Goal: Transaction & Acquisition: Purchase product/service

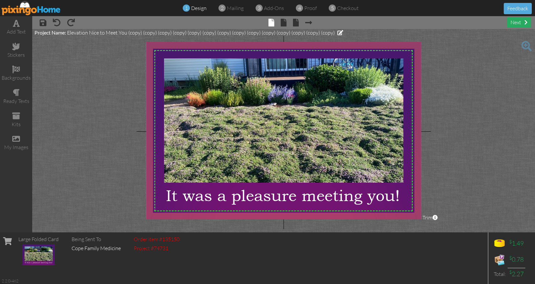
click at [516, 24] on div "next" at bounding box center [519, 22] width 24 height 11
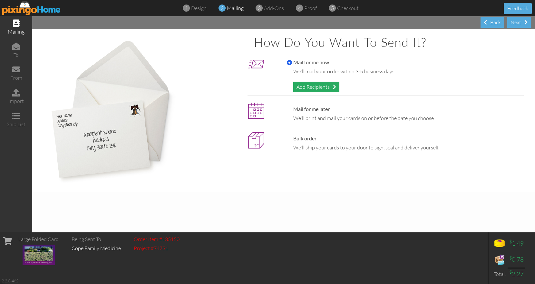
click at [321, 84] on div "Add Recipients" at bounding box center [316, 87] width 46 height 11
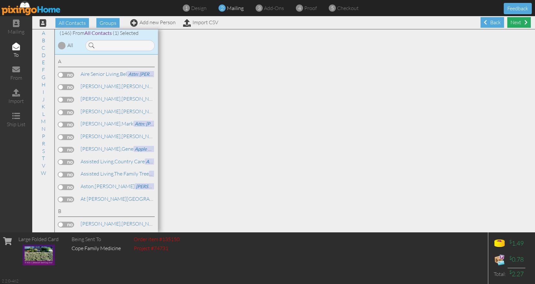
click at [515, 23] on div "Next" at bounding box center [519, 22] width 24 height 11
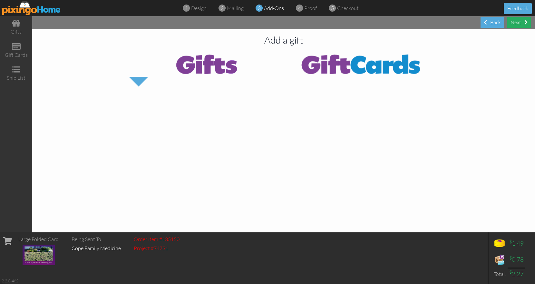
click at [517, 20] on div "Next" at bounding box center [519, 22] width 24 height 11
click at [517, 23] on div "Next" at bounding box center [519, 22] width 24 height 11
click at [495, 22] on div "Back" at bounding box center [493, 22] width 24 height 11
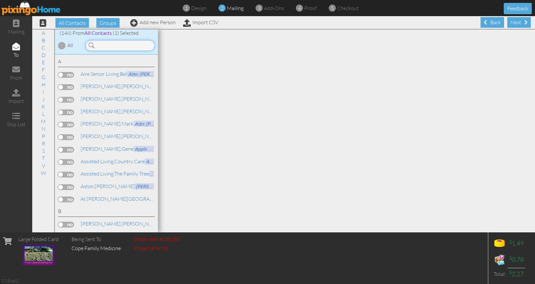
click at [112, 45] on input at bounding box center [119, 45] width 69 height 11
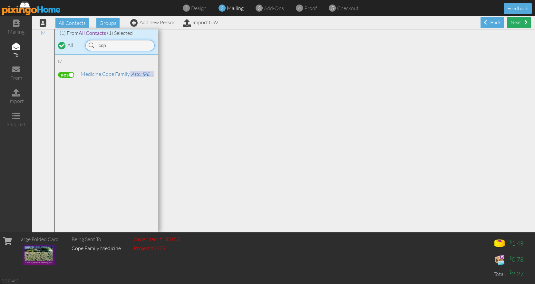
type input "cop"
click at [517, 21] on div "Next" at bounding box center [519, 22] width 24 height 11
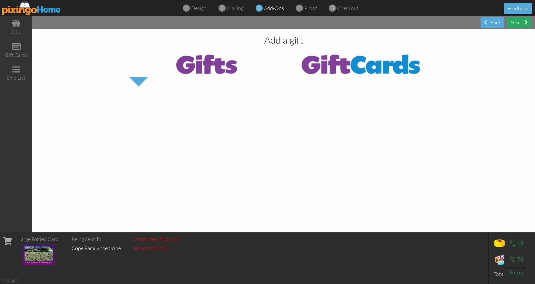
click at [521, 22] on div "Next" at bounding box center [519, 22] width 24 height 11
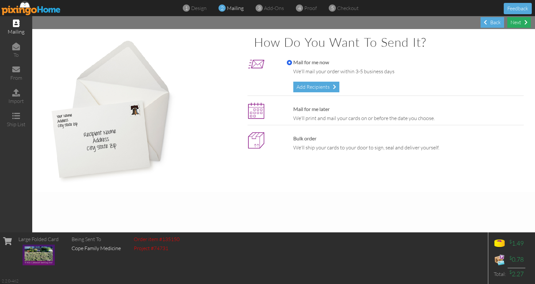
click at [521, 23] on div "Next" at bounding box center [519, 22] width 24 height 11
click at [487, 21] on span at bounding box center [485, 22] width 3 height 5
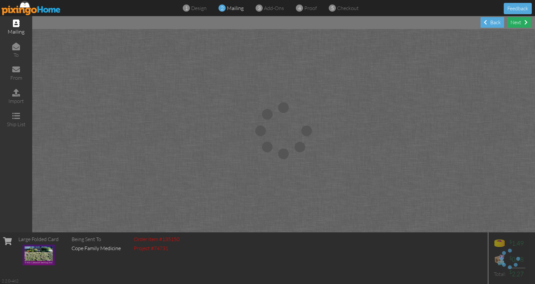
click at [521, 22] on div "Next" at bounding box center [519, 22] width 24 height 11
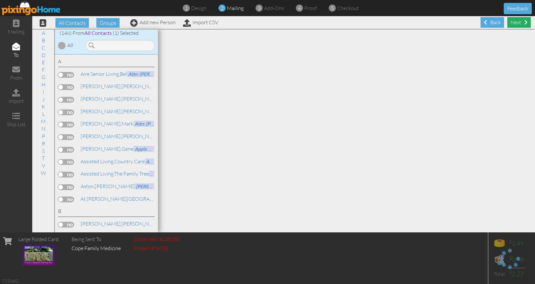
click at [513, 23] on div "Next" at bounding box center [519, 22] width 24 height 11
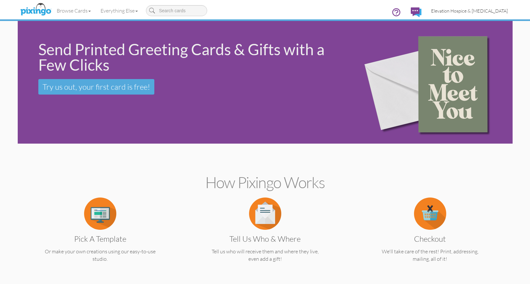
click at [449, 10] on span "Elevation Hospice & Palliative Care" at bounding box center [469, 10] width 77 height 5
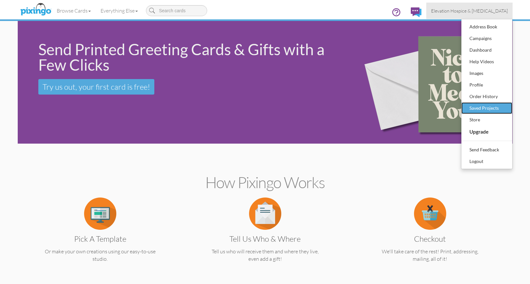
click at [480, 108] on div "Saved Projects" at bounding box center [487, 108] width 38 height 10
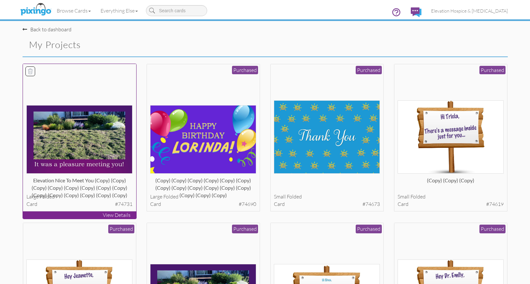
click at [90, 143] on img at bounding box center [79, 139] width 106 height 68
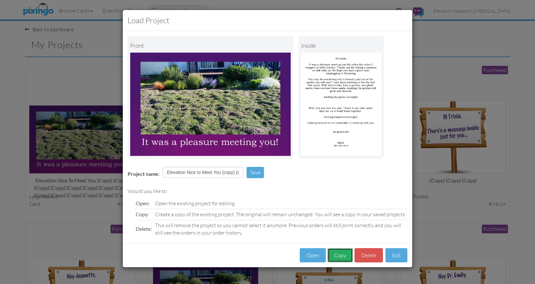
click at [337, 255] on button "Copy" at bounding box center [339, 255] width 25 height 15
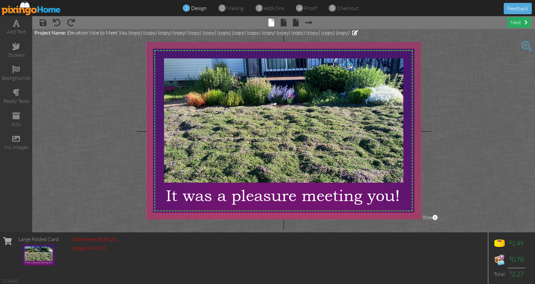
click at [519, 22] on div "next" at bounding box center [519, 22] width 24 height 11
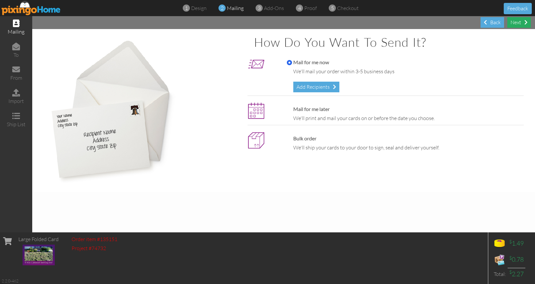
click at [519, 22] on div "Next" at bounding box center [519, 22] width 24 height 11
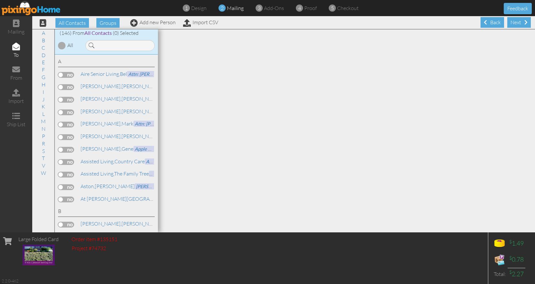
click at [519, 22] on div "Next" at bounding box center [519, 22] width 24 height 11
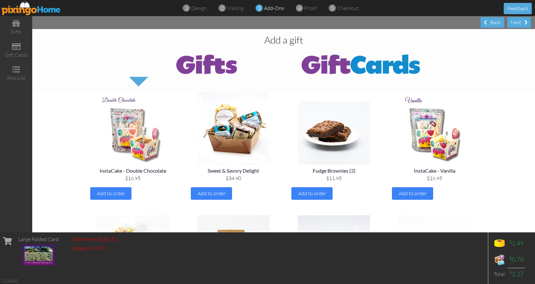
click at [519, 22] on div "Next" at bounding box center [519, 22] width 24 height 11
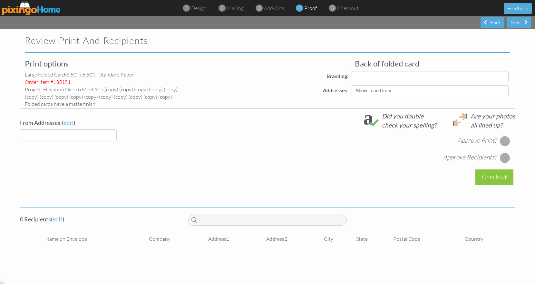
select select "object:1533"
select select "object:1545"
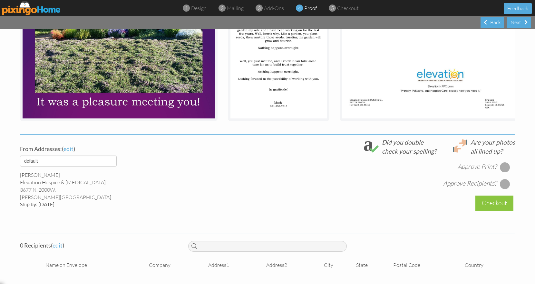
scroll to position [148, 0]
click at [491, 19] on div "Back" at bounding box center [493, 22] width 24 height 11
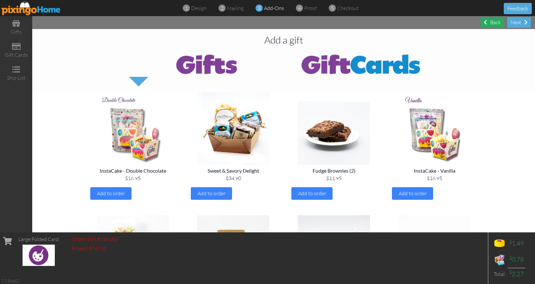
click at [491, 19] on div "Back" at bounding box center [493, 22] width 24 height 11
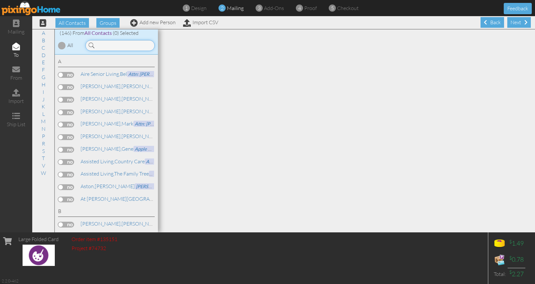
click at [113, 45] on input at bounding box center [119, 45] width 69 height 11
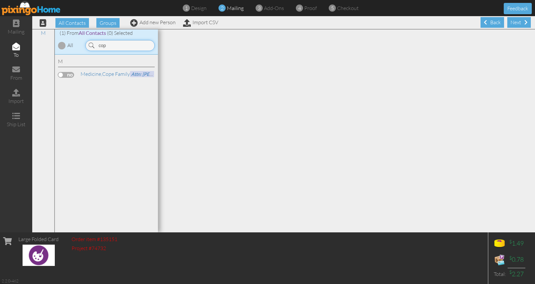
type input "cop"
click at [64, 77] on label at bounding box center [66, 75] width 16 height 6
click at [0, 0] on input "checkbox" at bounding box center [0, 0] width 0 height 0
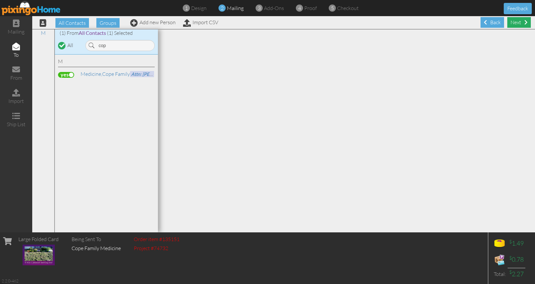
click at [513, 23] on div "Next" at bounding box center [519, 22] width 24 height 11
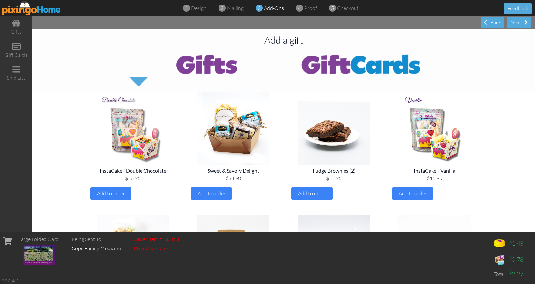
click at [513, 23] on div "Next" at bounding box center [519, 22] width 24 height 11
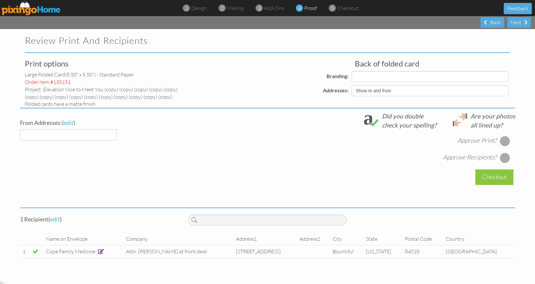
select select "object:2282"
select select "object:2285"
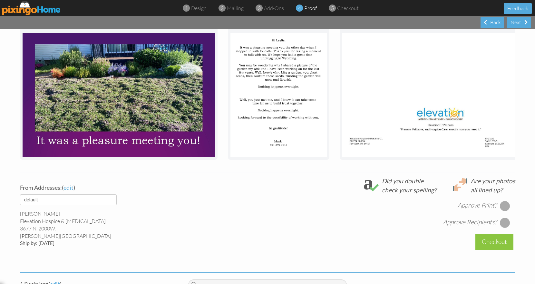
scroll to position [161, 0]
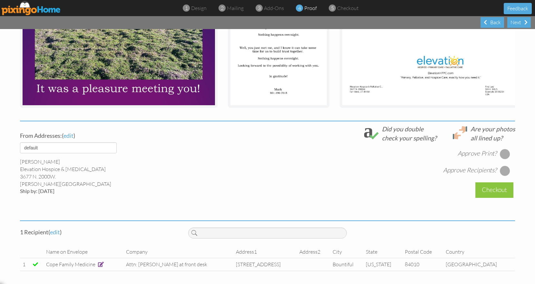
click at [502, 154] on div at bounding box center [505, 154] width 10 height 10
click at [504, 170] on div at bounding box center [505, 170] width 10 height 10
click at [493, 188] on div "Checkout" at bounding box center [494, 189] width 38 height 15
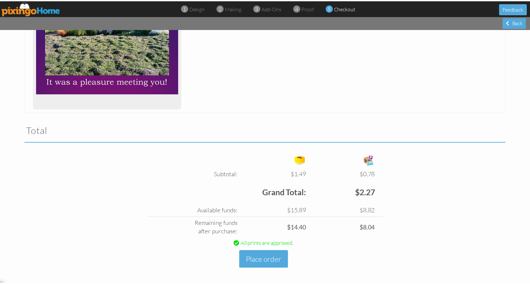
scroll to position [141, 0]
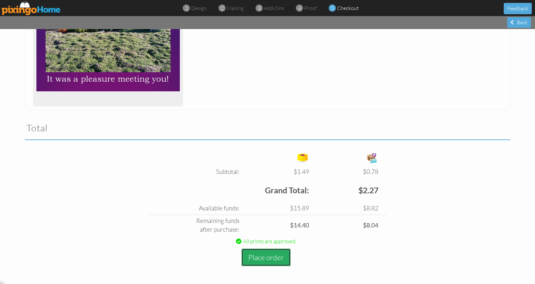
click at [265, 258] on button "Place order" at bounding box center [265, 257] width 49 height 18
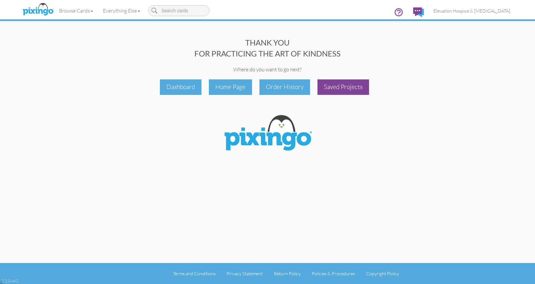
click at [335, 88] on div "Saved Projects" at bounding box center [343, 86] width 52 height 15
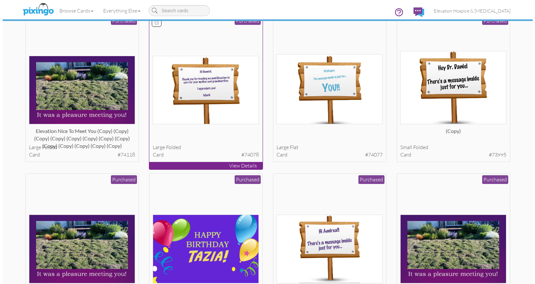
scroll to position [685, 0]
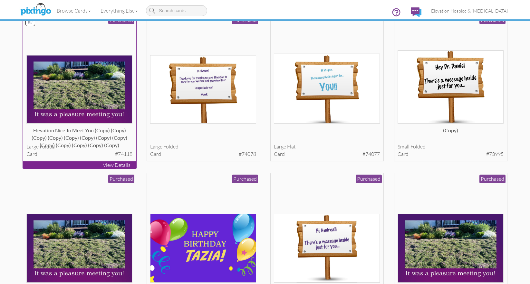
click at [102, 84] on img at bounding box center [79, 89] width 106 height 68
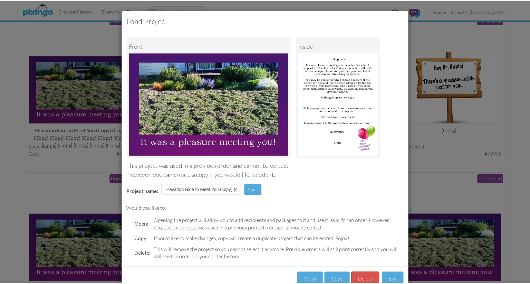
scroll to position [18, 0]
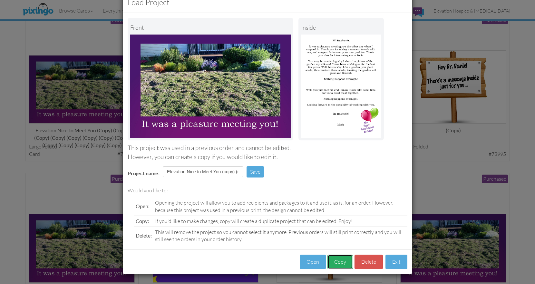
click at [334, 260] on button "Copy" at bounding box center [339, 261] width 25 height 15
